Goal: Find contact information: Find contact information

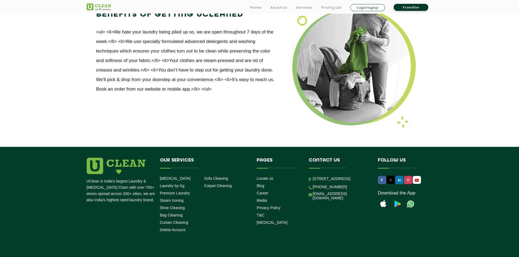
scroll to position [681, 0]
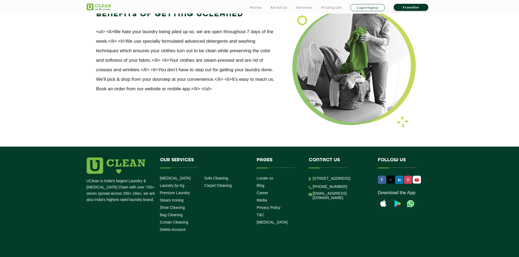
drag, startPoint x: 313, startPoint y: 157, endPoint x: 362, endPoint y: 179, distance: 53.8
click at [362, 179] on p "[STREET_ADDRESS]" at bounding box center [341, 179] width 57 height 6
click at [361, 179] on p "[STREET_ADDRESS]" at bounding box center [341, 179] width 57 height 6
drag, startPoint x: 372, startPoint y: 181, endPoint x: 312, endPoint y: 156, distance: 65.4
click at [312, 158] on li "Contact us [STREET_ADDRESS] [PHONE_NUMBER] [EMAIL_ADDRESS][DOMAIN_NAME]" at bounding box center [339, 180] width 69 height 45
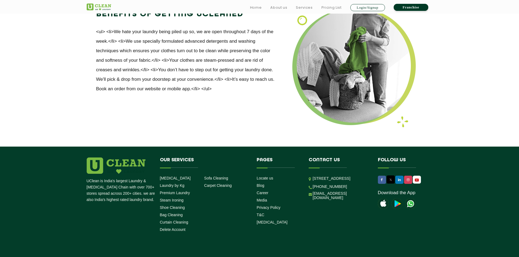
click at [316, 176] on p "[STREET_ADDRESS]" at bounding box center [341, 179] width 57 height 6
drag, startPoint x: 313, startPoint y: 157, endPoint x: 359, endPoint y: 176, distance: 50.1
click at [358, 176] on p "[STREET_ADDRESS]" at bounding box center [341, 179] width 57 height 6
click at [344, 176] on p "[STREET_ADDRESS]" at bounding box center [341, 179] width 57 height 6
drag, startPoint x: 362, startPoint y: 180, endPoint x: 313, endPoint y: 158, distance: 54.1
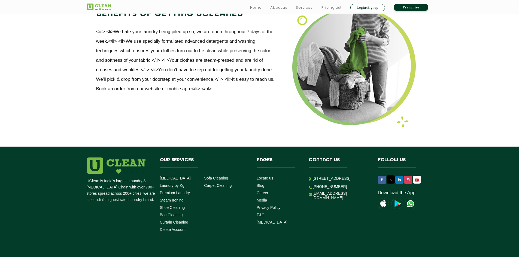
click at [313, 176] on p "[STREET_ADDRESS]" at bounding box center [341, 179] width 57 height 6
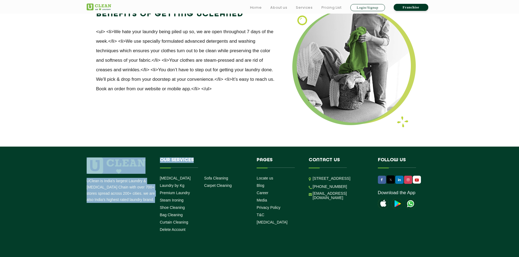
drag, startPoint x: 251, startPoint y: 154, endPoint x: 286, endPoint y: 210, distance: 66.2
click at [286, 210] on div "UClean is India's largest Laundry & [MEDICAL_DATA] Chain with over 700+ stores …" at bounding box center [260, 196] width 354 height 77
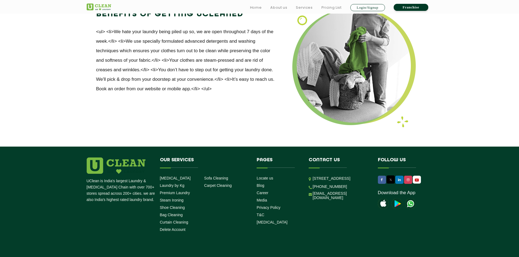
click at [286, 210] on div "UClean is India's largest Laundry & [MEDICAL_DATA] Chain with over 700+ stores …" at bounding box center [260, 196] width 354 height 77
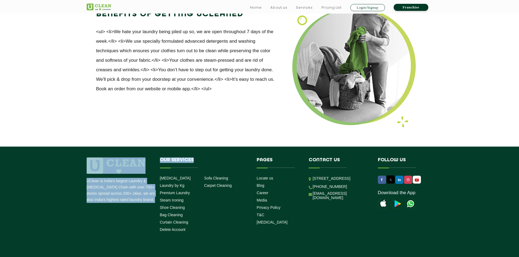
drag, startPoint x: 283, startPoint y: 204, endPoint x: 246, endPoint y: 156, distance: 61.4
click at [246, 158] on div "UClean is India's largest Laundry & [MEDICAL_DATA] Chain with over 700+ stores …" at bounding box center [260, 196] width 354 height 77
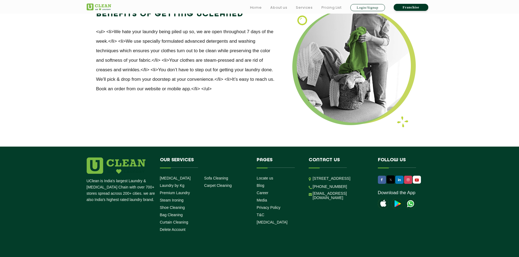
click at [288, 213] on li "T&C" at bounding box center [279, 215] width 44 height 5
click at [397, 199] on img at bounding box center [397, 204] width 11 height 11
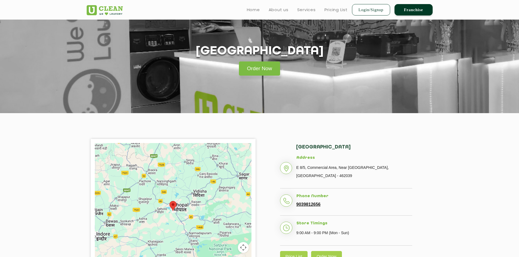
scroll to position [0, 0]
